Goal: Task Accomplishment & Management: Manage account settings

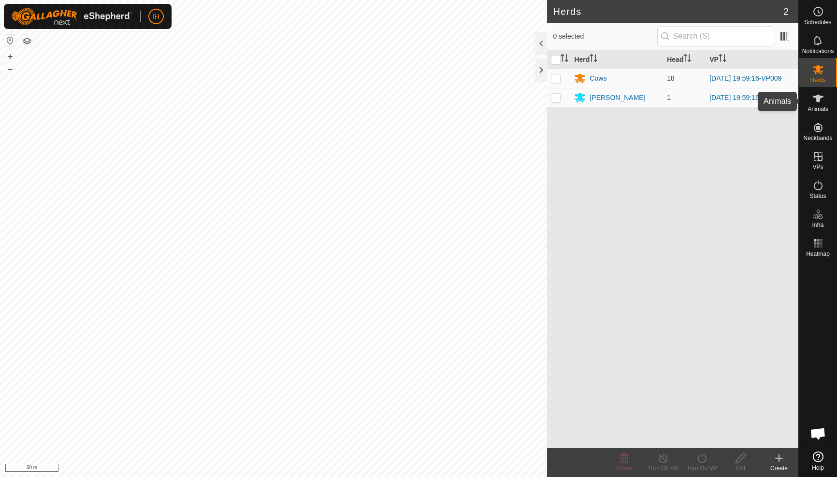
click at [821, 100] on icon at bounding box center [818, 99] width 12 height 12
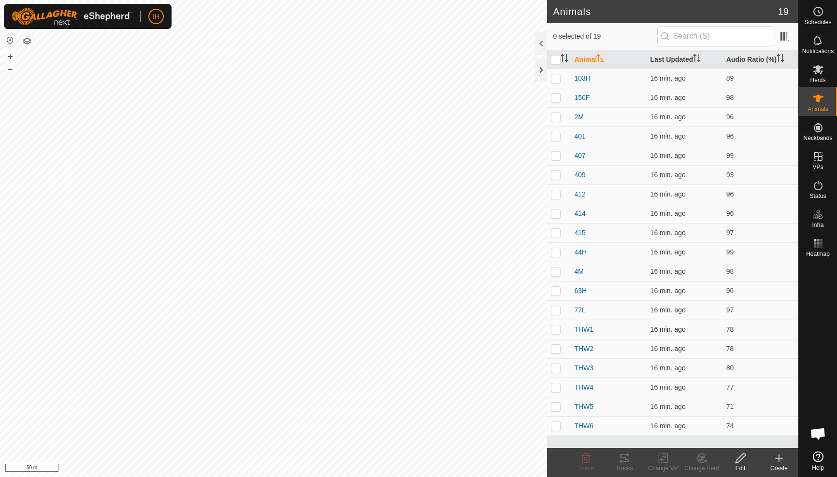
click at [557, 330] on p-checkbox at bounding box center [556, 330] width 10 height 8
checkbox input "true"
click at [557, 350] on p-checkbox at bounding box center [556, 349] width 10 height 8
checkbox input "true"
drag, startPoint x: 559, startPoint y: 371, endPoint x: 555, endPoint y: 382, distance: 12.1
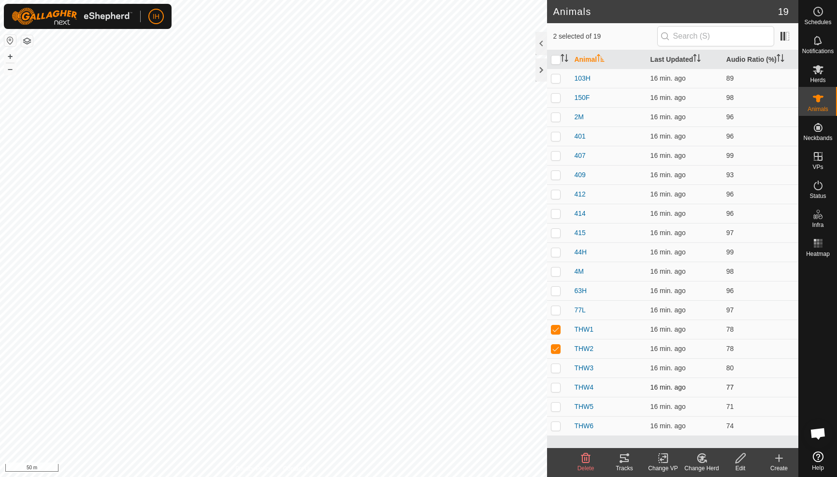
click at [559, 371] on p-checkbox at bounding box center [556, 368] width 10 height 8
checkbox input "true"
click at [557, 388] on p-checkbox at bounding box center [556, 388] width 10 height 8
checkbox input "true"
click at [557, 406] on p-checkbox at bounding box center [556, 407] width 10 height 8
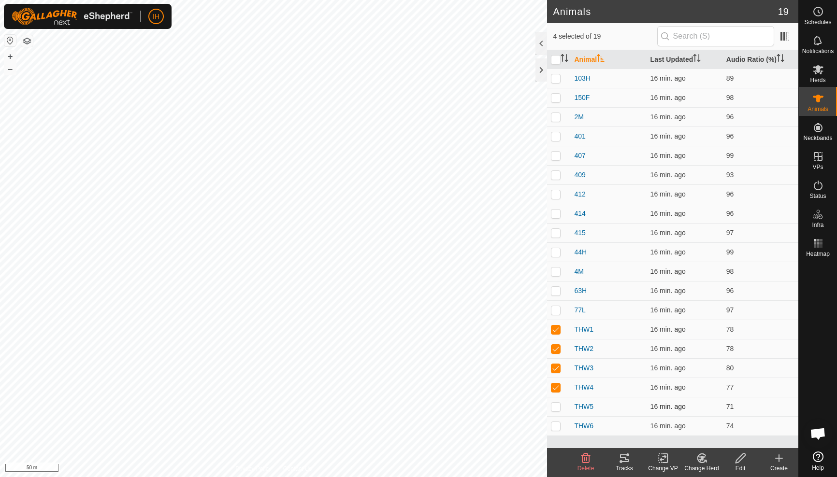
checkbox input "true"
click at [555, 426] on p-checkbox at bounding box center [556, 426] width 10 height 8
checkbox input "true"
click at [624, 459] on icon at bounding box center [625, 459] width 12 height 12
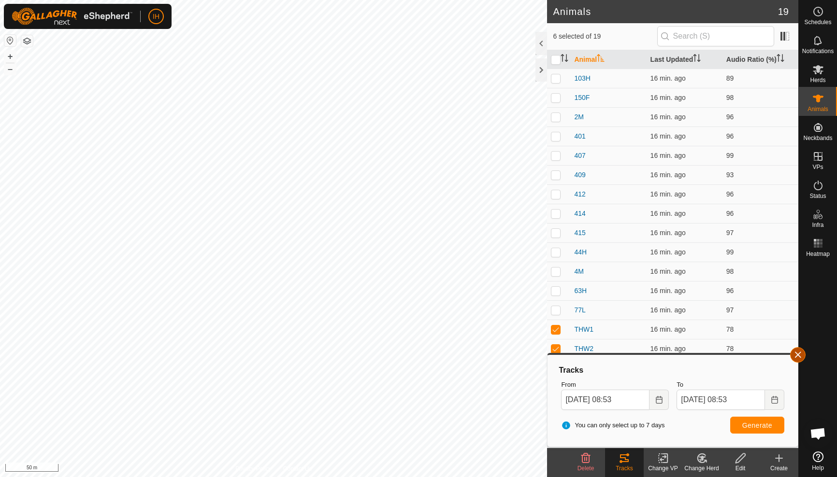
click at [801, 356] on span "button" at bounding box center [798, 355] width 8 height 8
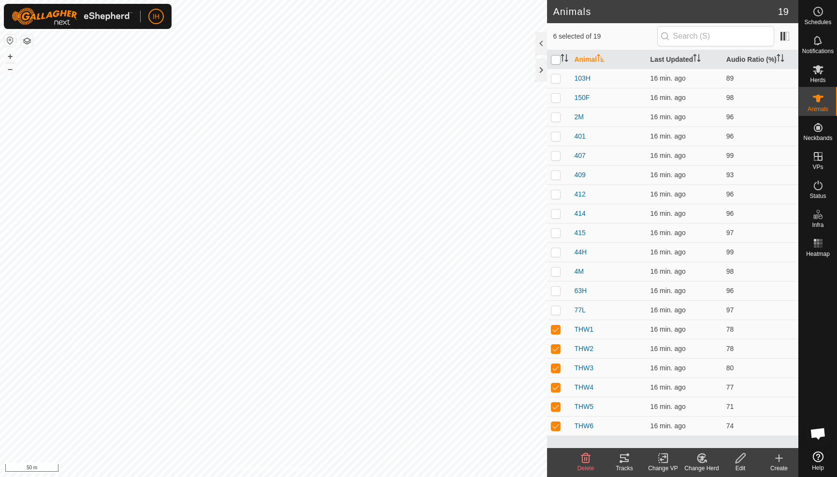
click at [556, 59] on input "checkbox" at bounding box center [556, 60] width 10 height 10
checkbox input "true"
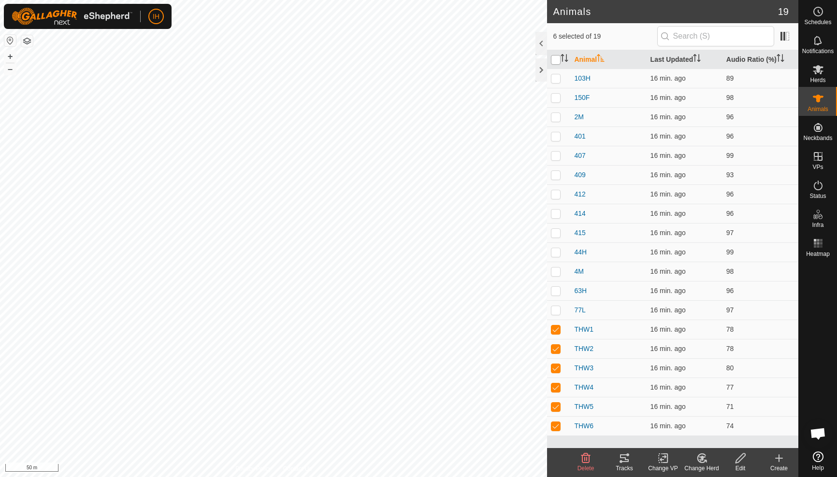
checkbox input "true"
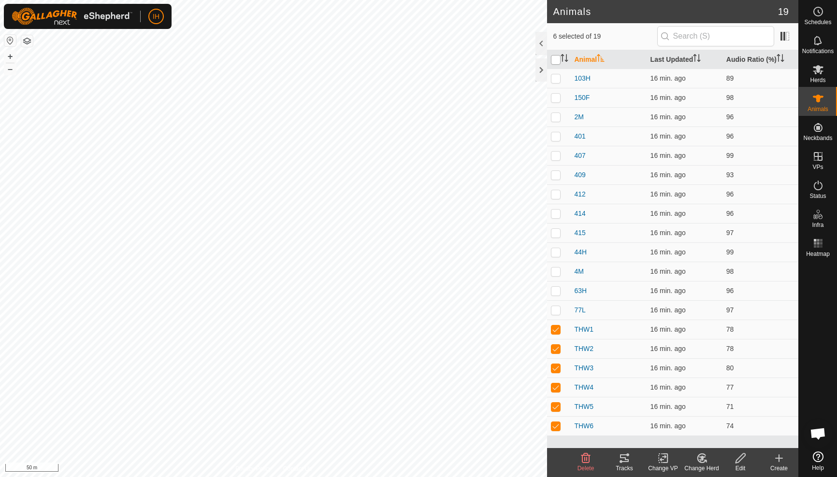
checkbox input "true"
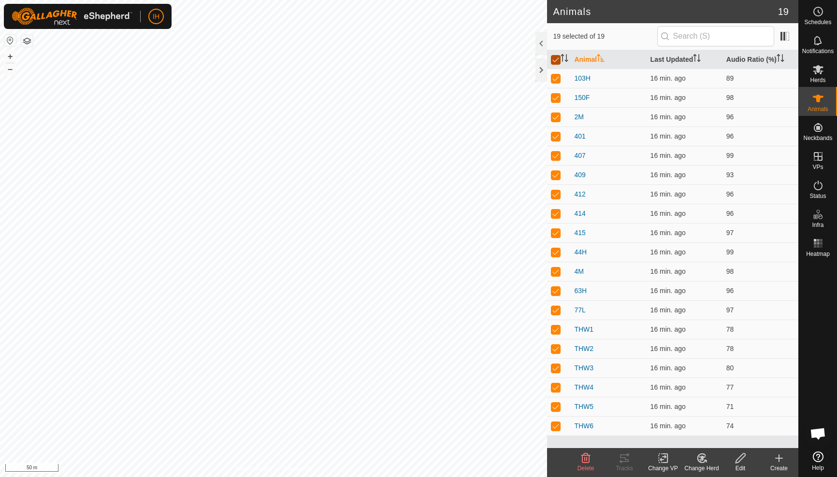
click at [556, 59] on input "checkbox" at bounding box center [556, 60] width 10 height 10
checkbox input "false"
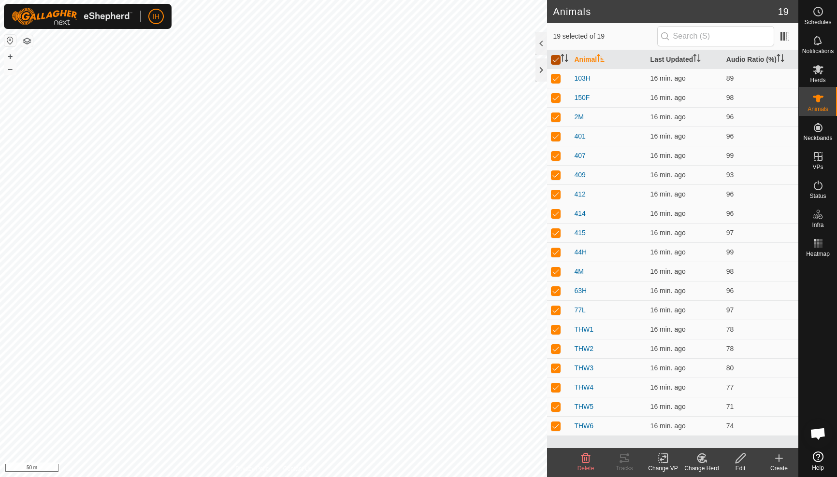
checkbox input "false"
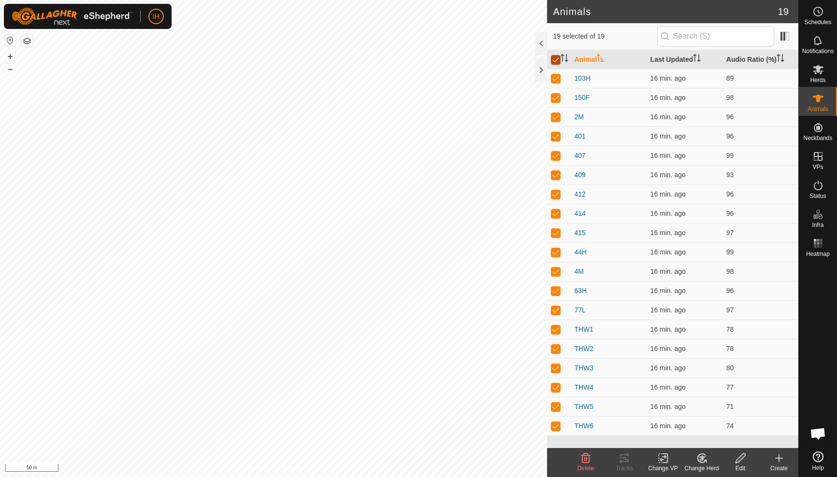
checkbox input "false"
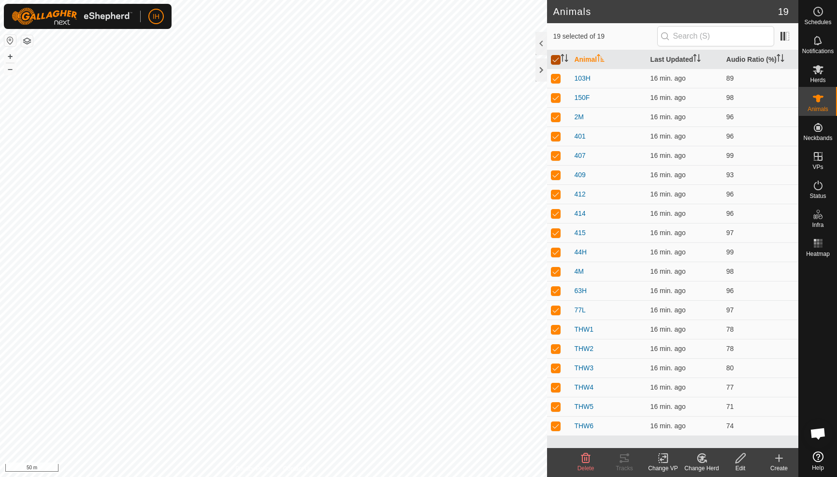
checkbox input "false"
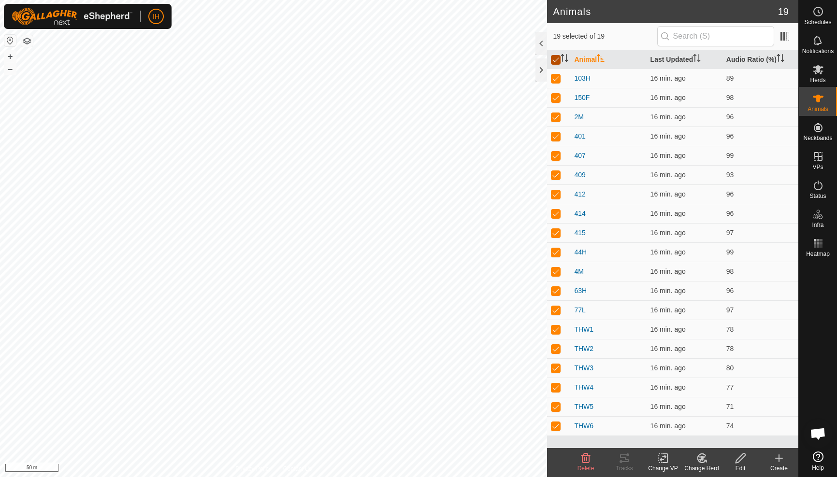
checkbox input "false"
